Goal: Information Seeking & Learning: Learn about a topic

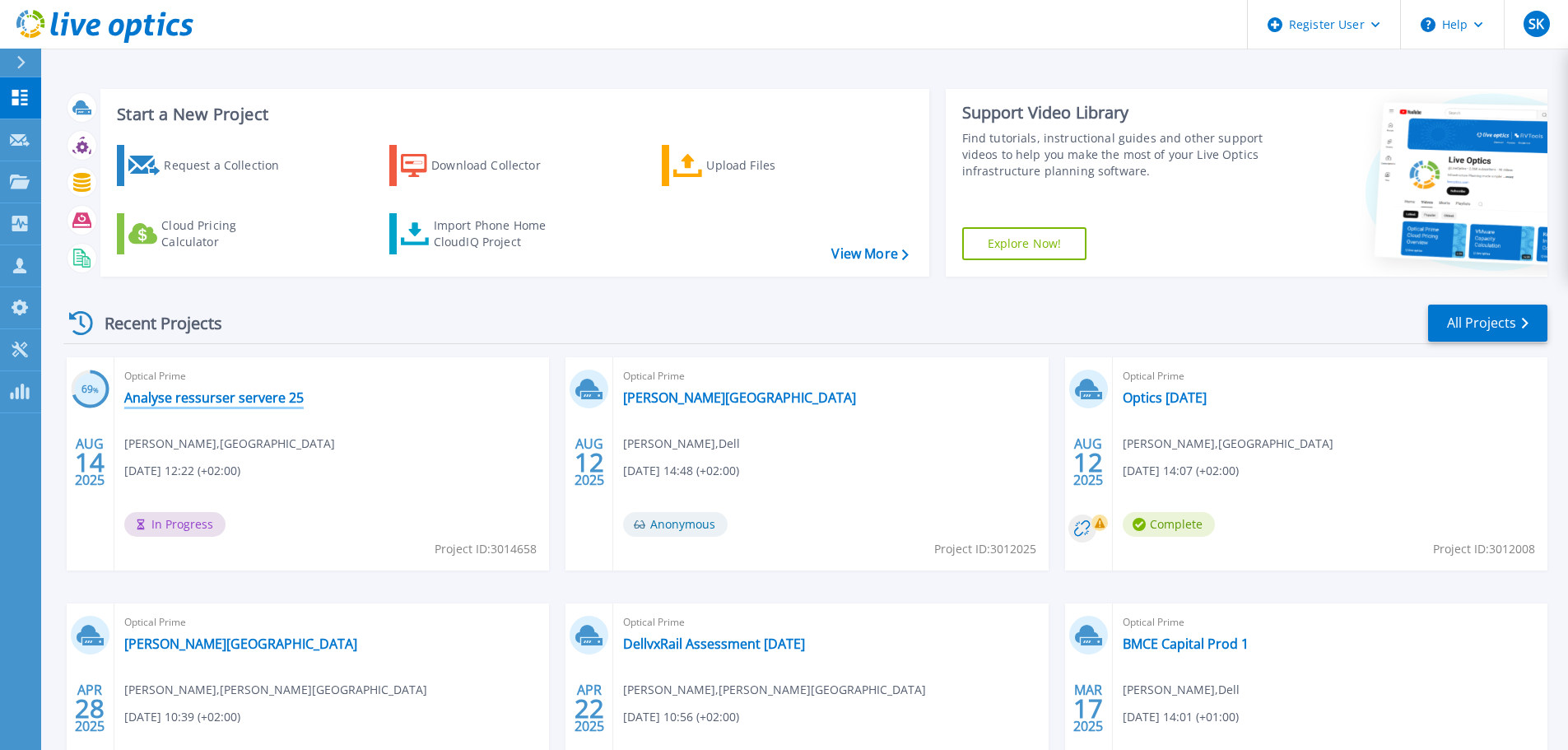
click at [271, 399] on link "Analyse ressurser servere 25" at bounding box center [214, 397] width 180 height 16
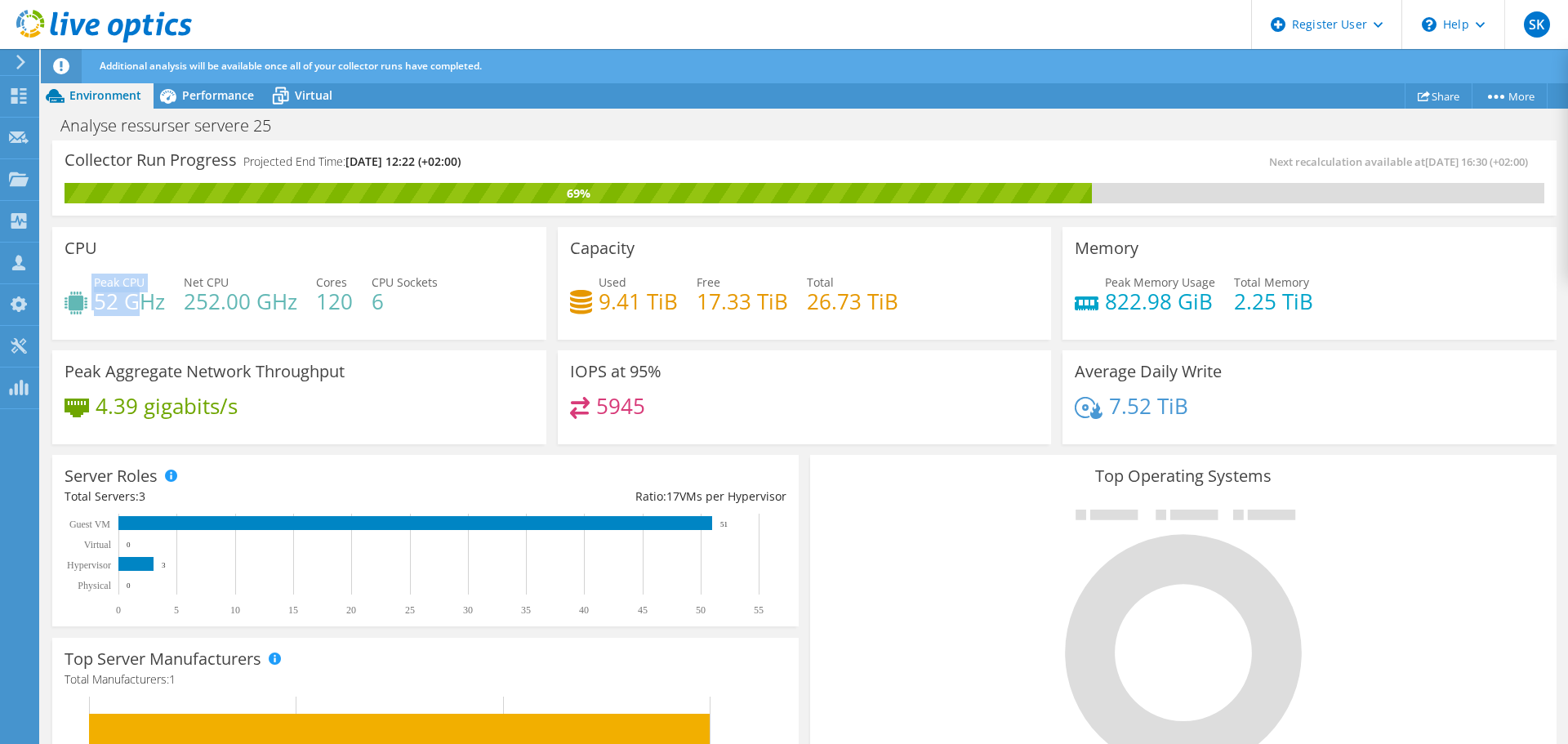
drag, startPoint x: 91, startPoint y: 303, endPoint x: 140, endPoint y: 300, distance: 49.1
click at [140, 300] on div "Peak CPU 52 GHz" at bounding box center [114, 292] width 100 height 37
drag, startPoint x: 187, startPoint y: 297, endPoint x: 228, endPoint y: 297, distance: 41.0
click at [228, 297] on h4 "252.00 GHz" at bounding box center [241, 301] width 113 height 18
drag, startPoint x: 578, startPoint y: 307, endPoint x: 621, endPoint y: 307, distance: 43.0
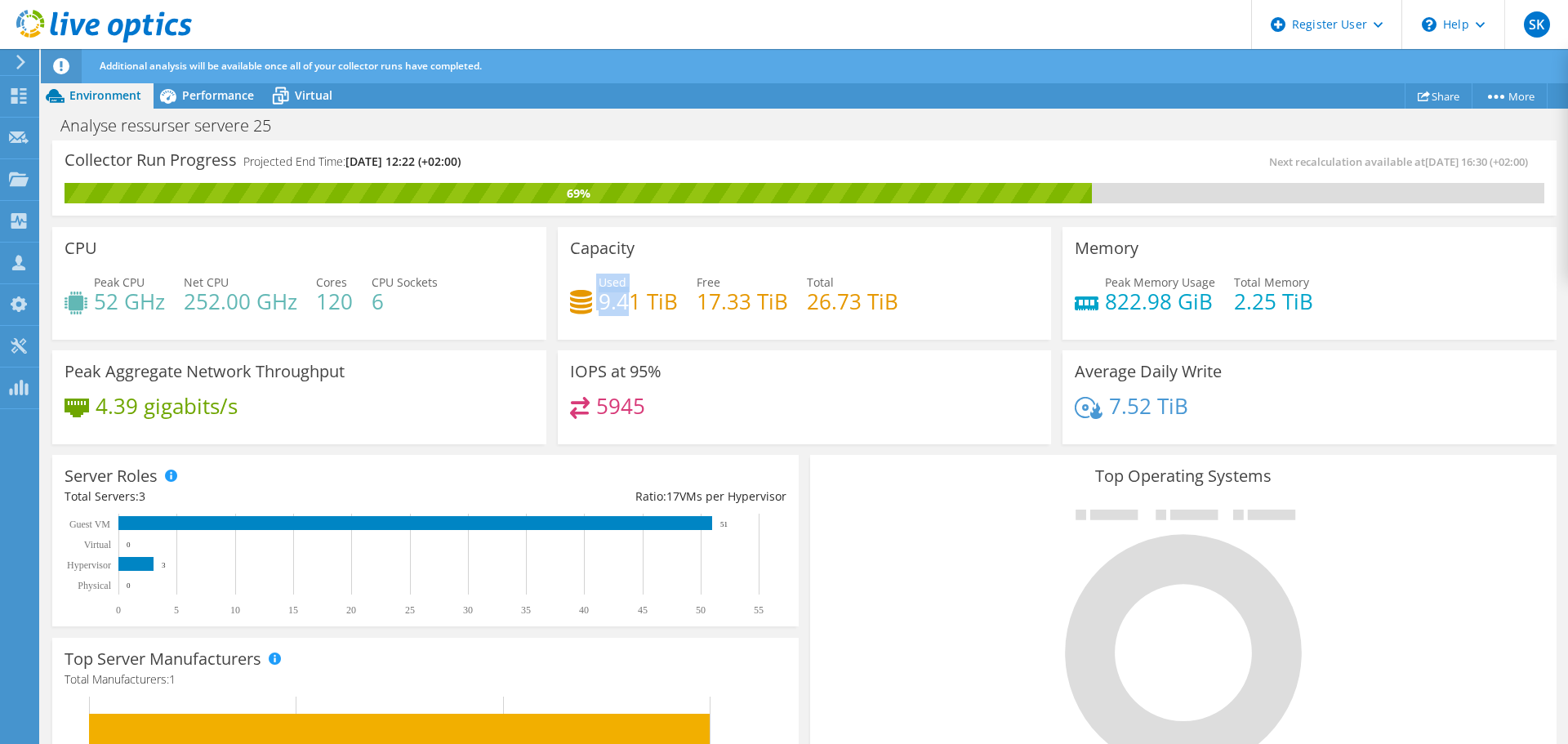
click at [621, 307] on div "Used 9.41 TiB" at bounding box center [624, 292] width 108 height 37
click at [612, 297] on h4 "9.41 TiB" at bounding box center [638, 301] width 79 height 18
drag, startPoint x: 312, startPoint y: 300, endPoint x: 342, endPoint y: 300, distance: 30.0
click at [340, 300] on div "Peak CPU 52 GHz Net CPU 252.00 GHz Cores 120 CPU Sockets 6" at bounding box center [298, 300] width 469 height 53
click at [19, 106] on div at bounding box center [19, 97] width 20 height 18
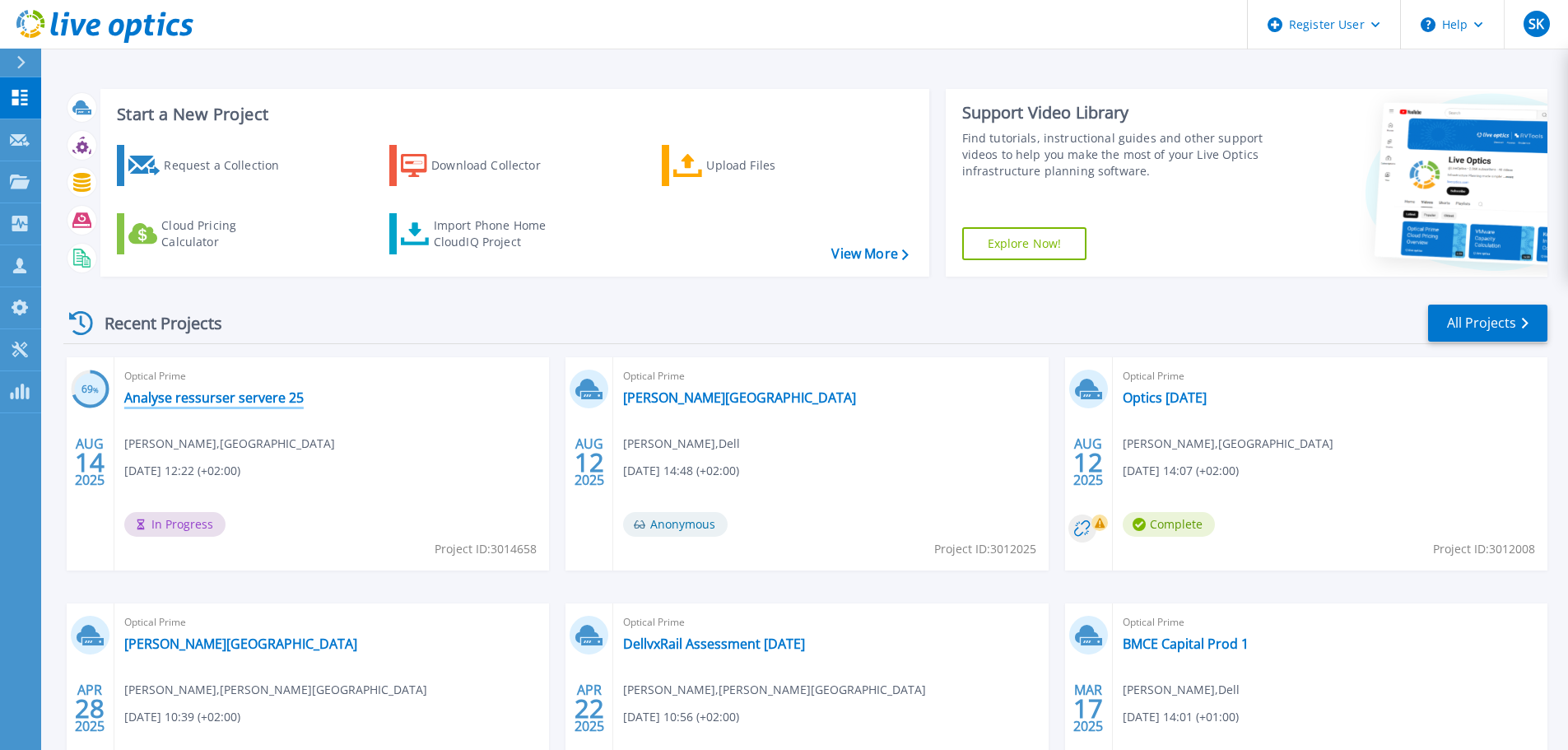
click at [217, 401] on link "Analyse ressurser servere 25" at bounding box center [214, 397] width 180 height 16
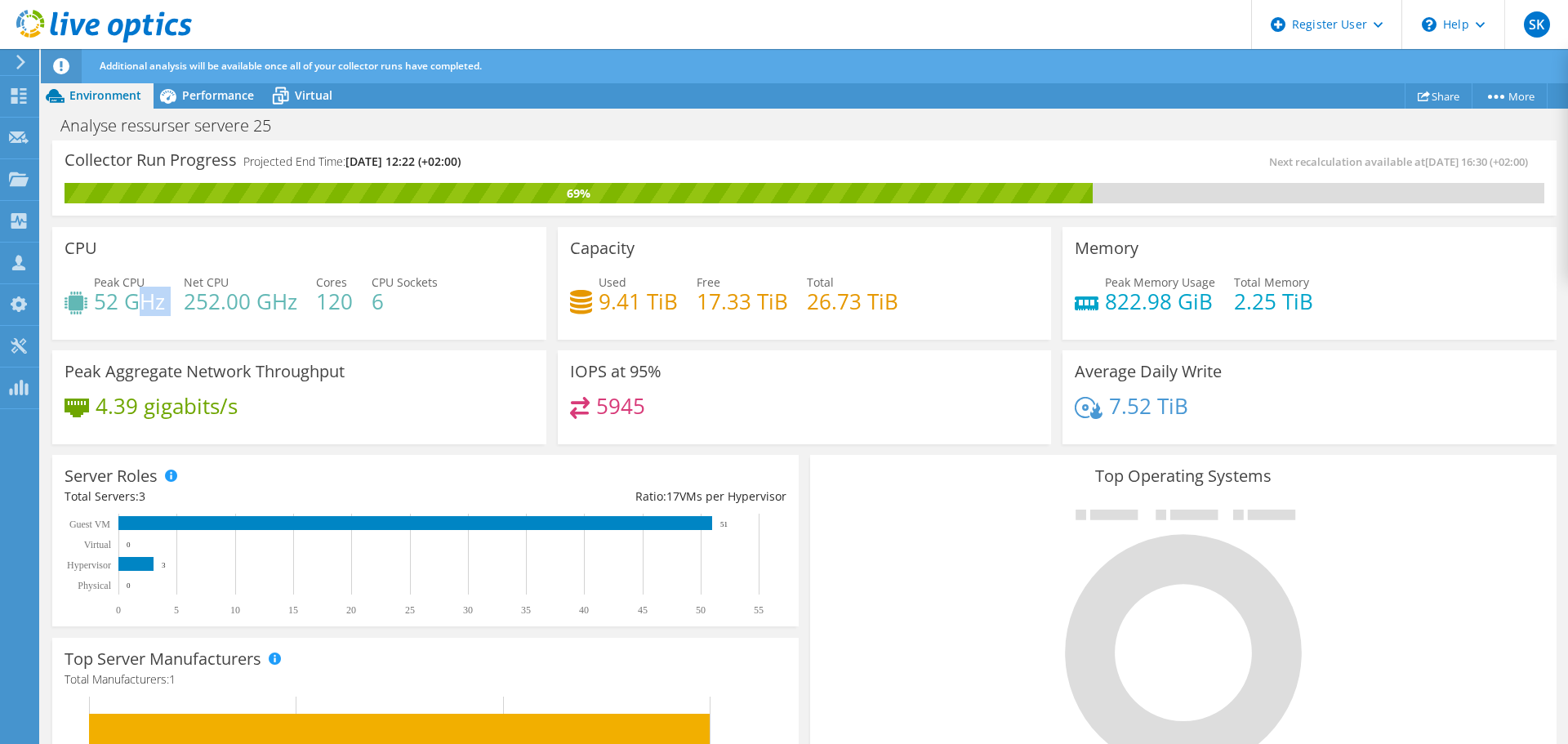
drag, startPoint x: 147, startPoint y: 312, endPoint x: 198, endPoint y: 315, distance: 51.1
click at [194, 313] on div "Peak CPU 52 GHz Net CPU 252.00 GHz Cores 120 CPU Sockets 6" at bounding box center [298, 300] width 469 height 53
click at [198, 311] on h4 "252.00 GHz" at bounding box center [241, 301] width 113 height 18
drag, startPoint x: 1111, startPoint y: 312, endPoint x: 1155, endPoint y: 308, distance: 44.2
click at [1155, 308] on h4 "822.98 GiB" at bounding box center [1159, 301] width 110 height 18
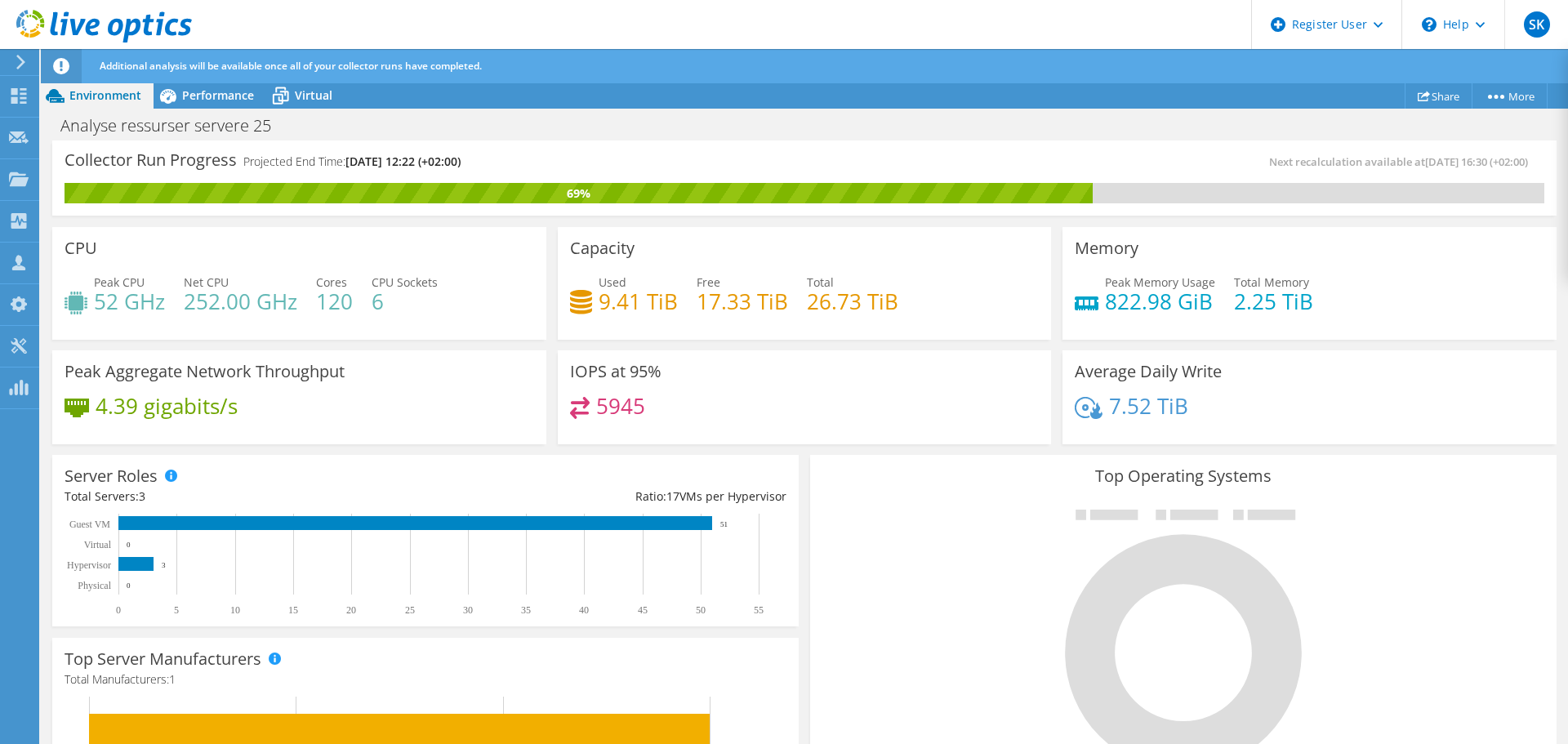
click at [1046, 349] on div "IOPS at 95% 5945" at bounding box center [804, 395] width 505 height 100
